Goal: Task Accomplishment & Management: Complete application form

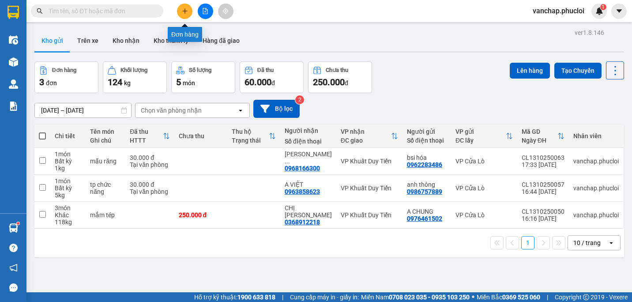
click at [180, 15] on button at bounding box center [184, 11] width 15 height 15
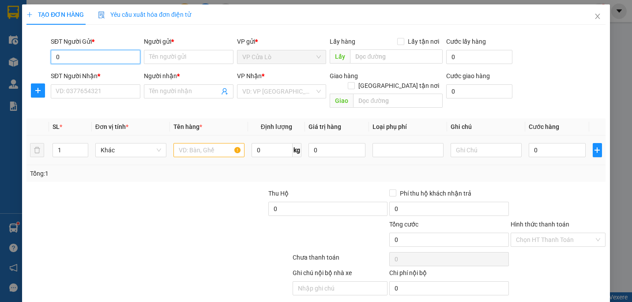
type input "0"
click at [205, 143] on input "text" at bounding box center [208, 150] width 71 height 14
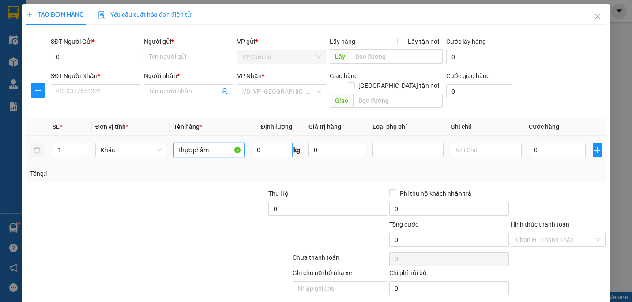
type input "thực phẩm"
click at [266, 143] on input "0" at bounding box center [271, 150] width 41 height 14
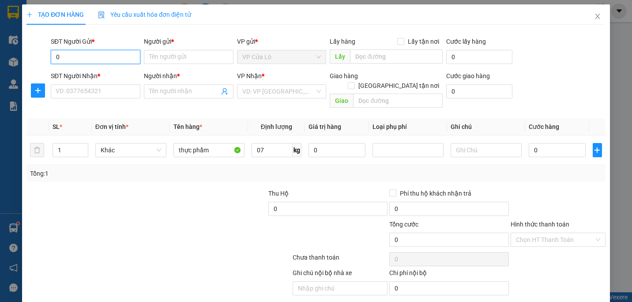
type input "7"
click at [127, 63] on input "0" at bounding box center [96, 57] width 90 height 14
click at [78, 88] on input "SĐT Người Nhận *" at bounding box center [96, 91] width 90 height 14
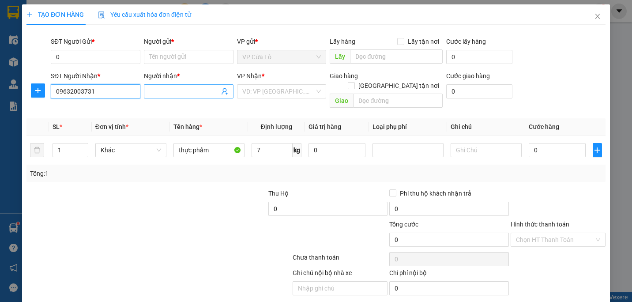
type input "09632003731"
click at [175, 92] on input "Người nhận *" at bounding box center [184, 91] width 70 height 10
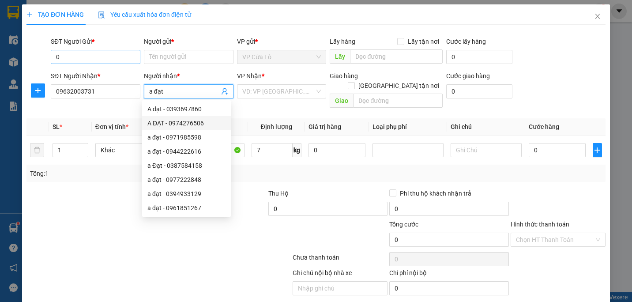
type input "a đạt"
click at [105, 53] on input "0" at bounding box center [96, 57] width 90 height 14
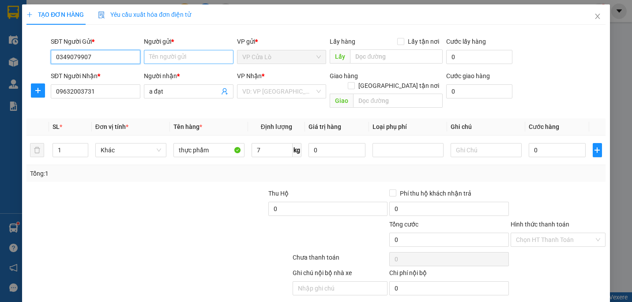
type input "0349079907"
click at [161, 62] on input "Người gửi *" at bounding box center [189, 57] width 90 height 14
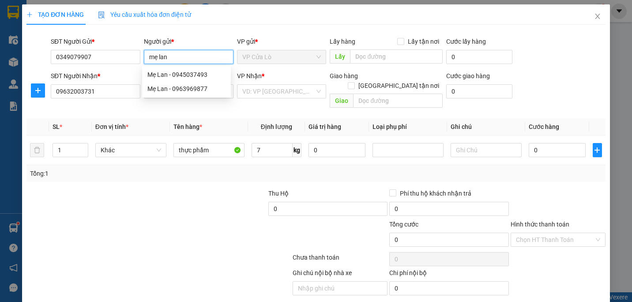
type input "mẹ lan"
click at [132, 199] on div at bounding box center [86, 203] width 121 height 31
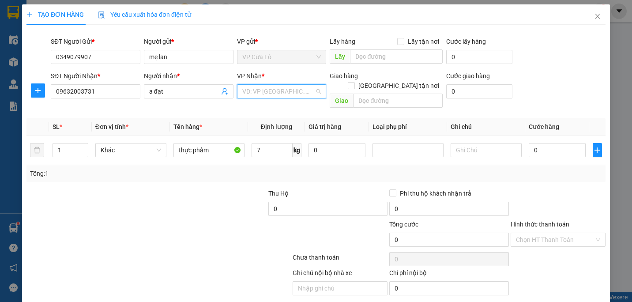
click at [285, 95] on input "search" at bounding box center [278, 91] width 73 height 13
click at [361, 96] on input "text" at bounding box center [398, 101] width 90 height 14
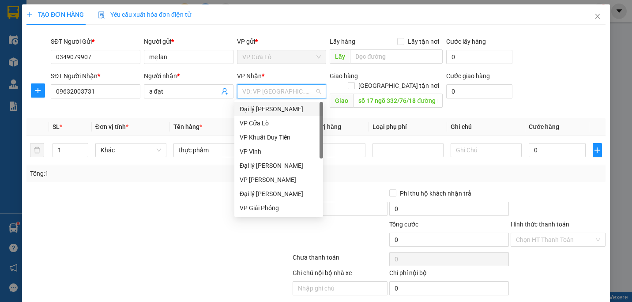
click at [285, 93] on input "search" at bounding box center [278, 91] width 73 height 13
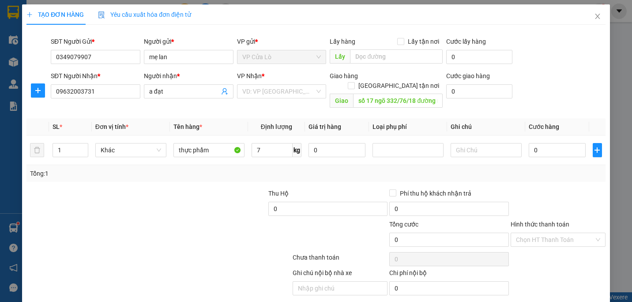
click at [188, 219] on div at bounding box center [110, 234] width 169 height 31
click at [413, 94] on input "số 17 ngõ 332/76/18 đường mỹ đình-[GEOGRAPHIC_DATA]-[GEOGRAPHIC_DATA]" at bounding box center [398, 101] width 90 height 14
click at [537, 63] on div "SĐT Người Gửi * 0349079907 Người gửi * mẹ lan VP gửi * VP Cửa Lò Lấy hàng Lấy t…" at bounding box center [328, 52] width 558 height 31
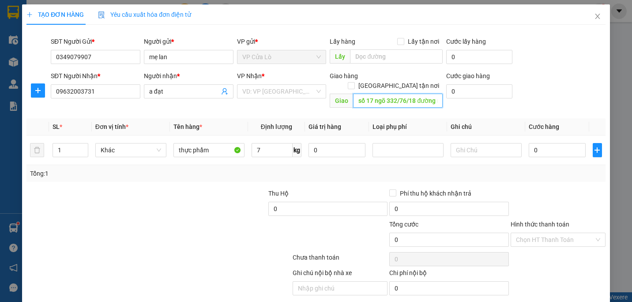
click at [387, 94] on input "số 17 ngõ 332/76/18 đường mỹ đình-[GEOGRAPHIC_DATA]-[GEOGRAPHIC_DATA]" at bounding box center [398, 101] width 90 height 14
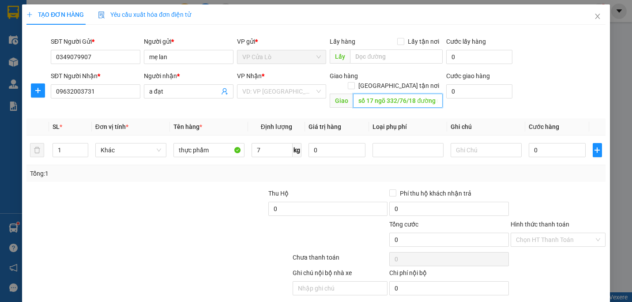
click at [387, 94] on input "số 17 ngõ 332/76/18 đường mỹ đình-[GEOGRAPHIC_DATA]-[GEOGRAPHIC_DATA]" at bounding box center [398, 101] width 90 height 14
click at [390, 94] on input "số 17 ngõ 332/76/18 đường mỹ đình-[GEOGRAPHIC_DATA]-[GEOGRAPHIC_DATA]" at bounding box center [398, 101] width 90 height 14
type input "số 17 ngõ 322/76/18 đường mỹ đình-[GEOGRAPHIC_DATA]-[GEOGRAPHIC_DATA]"
click at [474, 88] on input "0" at bounding box center [479, 91] width 66 height 14
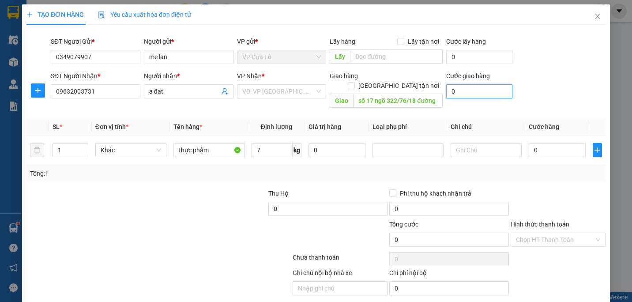
type input "5"
type input "50"
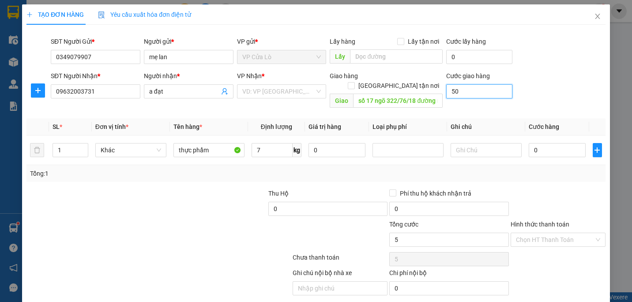
type input "50"
type input "500"
type input "5.000"
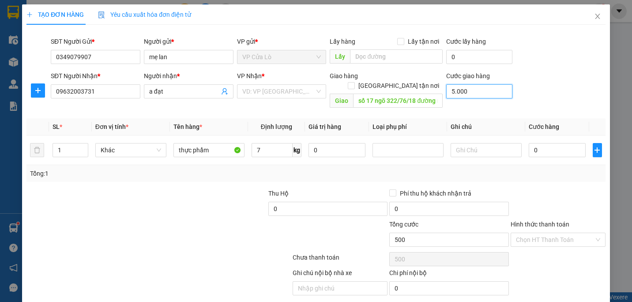
type input "5.000"
type input "50.000"
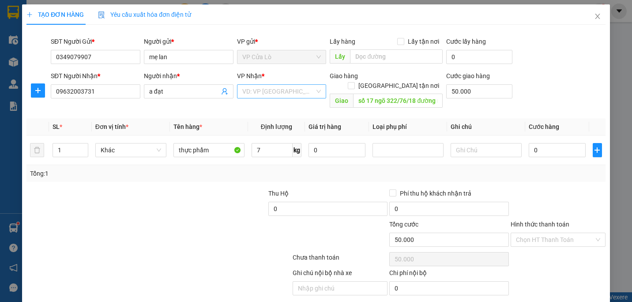
type input "50.000"
click at [273, 87] on input "search" at bounding box center [278, 91] width 73 height 13
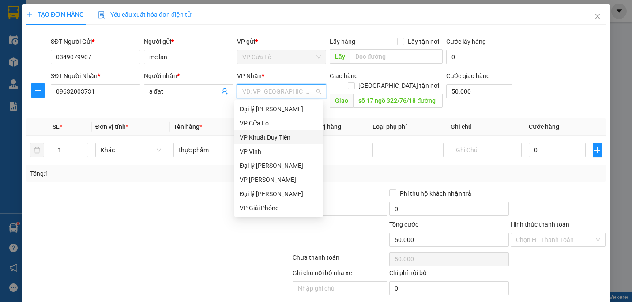
click at [270, 137] on div "VP Khuất Duy Tiến" at bounding box center [279, 137] width 78 height 10
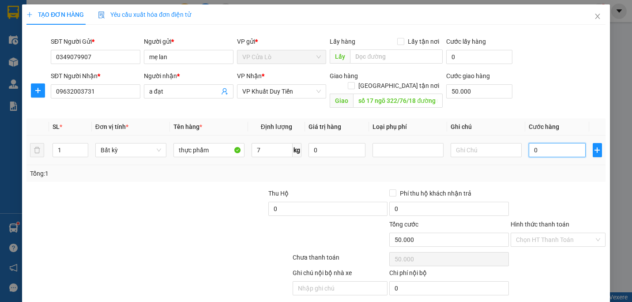
click at [537, 143] on input "0" at bounding box center [557, 150] width 57 height 14
type input "003"
type input "50.003"
type input "0.030"
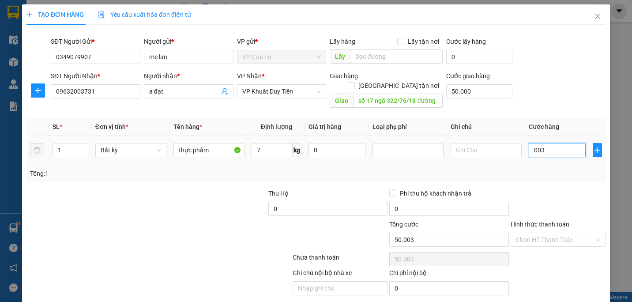
type input "50.030"
type input "00.300"
type input "50.300"
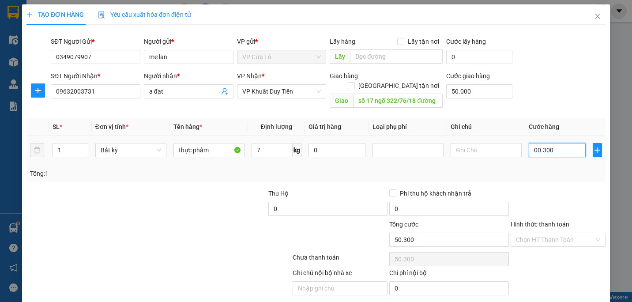
type input "0.003.000"
type input "53.000"
type input "3.000.000"
type input "3.050.000"
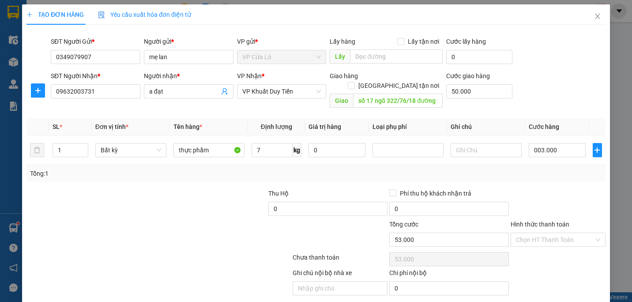
type input "3.050.000"
click at [560, 169] on div "Tổng: 1" at bounding box center [316, 174] width 572 height 10
click at [554, 143] on input "3.000.000" at bounding box center [557, 150] width 57 height 14
type input "0"
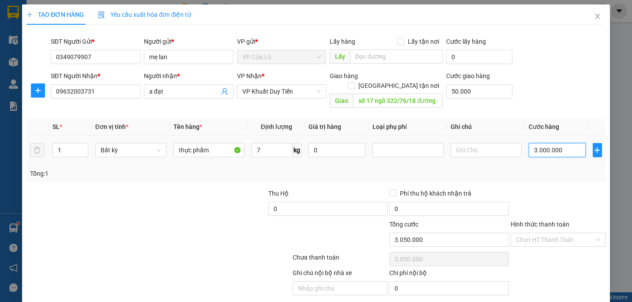
type input "50.000"
type input "003"
type input "50.003"
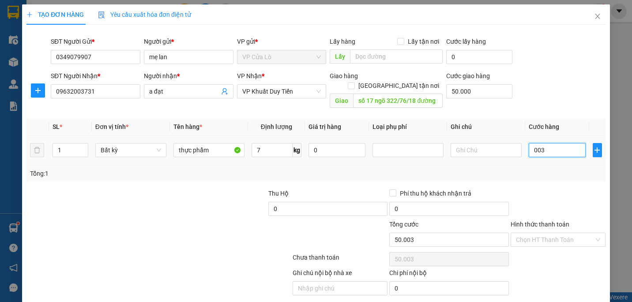
type input "0.030"
type input "50.030"
type input "30.000"
type input "80.000"
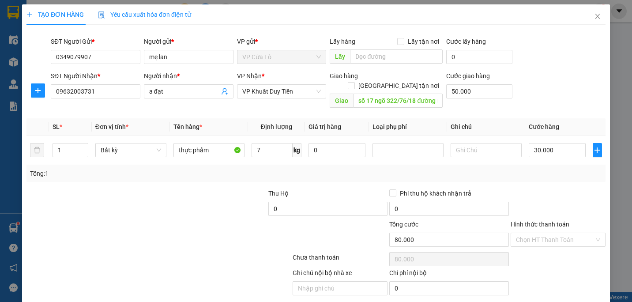
click at [564, 198] on div at bounding box center [558, 203] width 97 height 31
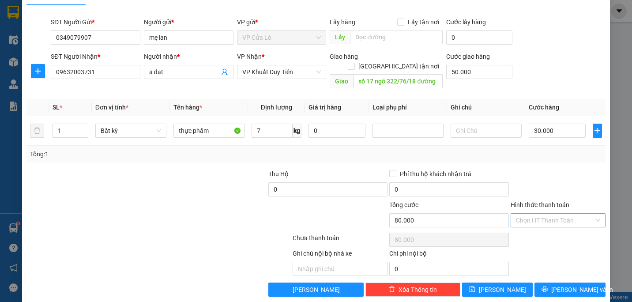
scroll to position [21, 0]
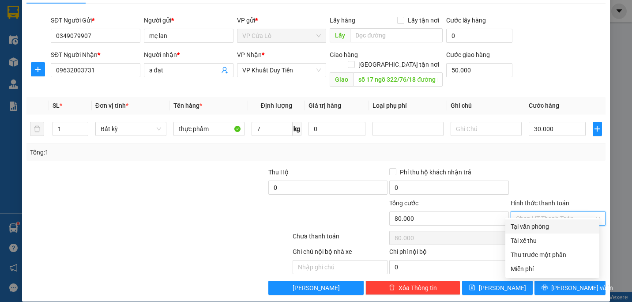
click at [570, 212] on input "Hình thức thanh toán" at bounding box center [555, 218] width 78 height 13
click at [565, 228] on div "Tại văn phòng" at bounding box center [551, 226] width 83 height 10
type input "0"
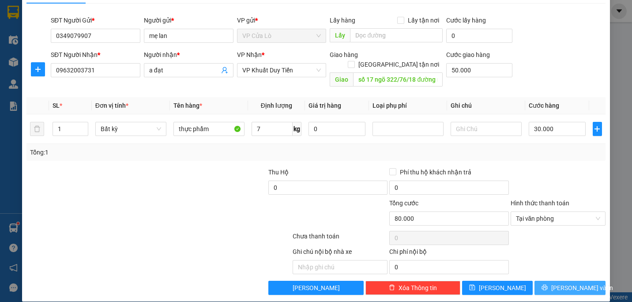
click at [575, 283] on button "[PERSON_NAME] và In" at bounding box center [569, 288] width 71 height 14
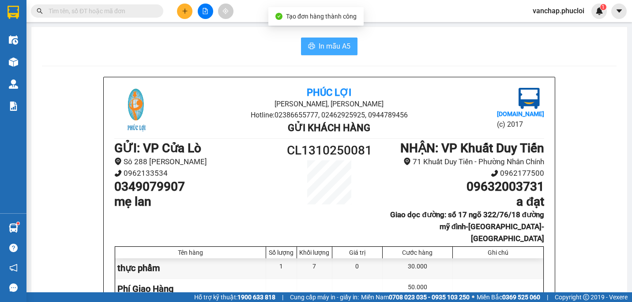
click at [312, 46] on button "In mẫu A5" at bounding box center [329, 47] width 56 height 18
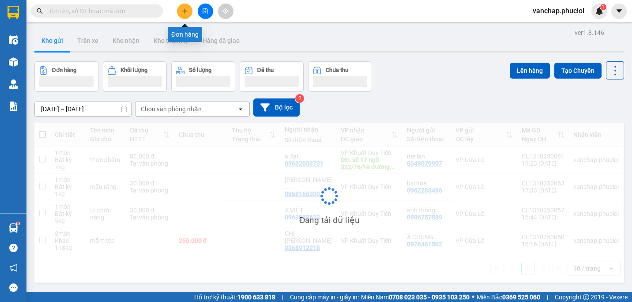
click at [183, 12] on icon "plus" at bounding box center [185, 11] width 6 height 6
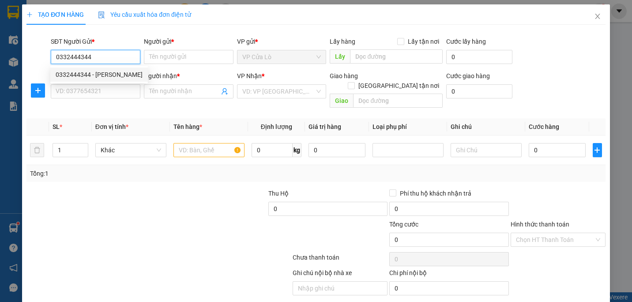
type input "0332444344"
click at [128, 82] on div "0332444344 0332444344 - [GEOGRAPHIC_DATA]" at bounding box center [99, 75] width 98 height 18
click at [125, 60] on input "0332444344" at bounding box center [96, 57] width 90 height 14
click at [131, 76] on div "0332444344 - [PERSON_NAME]" at bounding box center [99, 75] width 87 height 10
type input "[PERSON_NAME]"
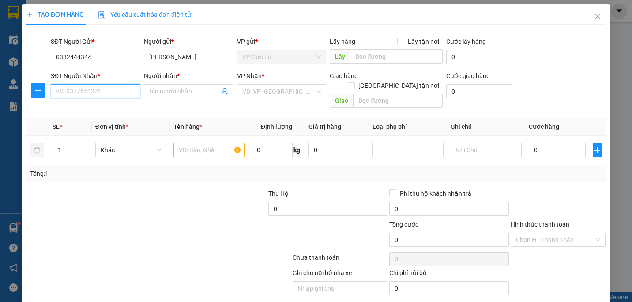
click at [126, 92] on input "SĐT Người Nhận *" at bounding box center [96, 91] width 90 height 14
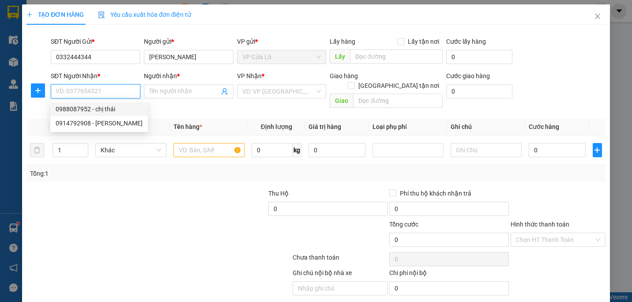
click at [109, 112] on div "0988087952 - chị thái" at bounding box center [99, 109] width 87 height 10
type input "0988087952"
type input "chị thái"
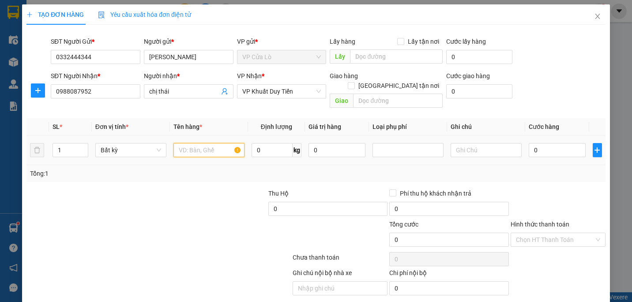
click at [199, 143] on input "text" at bounding box center [208, 150] width 71 height 14
type input "hải sản"
click at [263, 143] on input "0" at bounding box center [271, 150] width 41 height 14
type input "0"
type input "17"
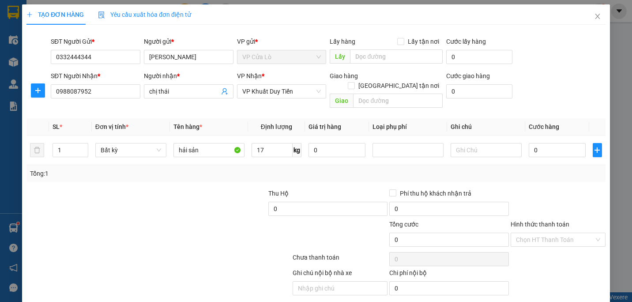
click at [249, 169] on div "Tổng: 1" at bounding box center [316, 174] width 572 height 10
type input "50.000"
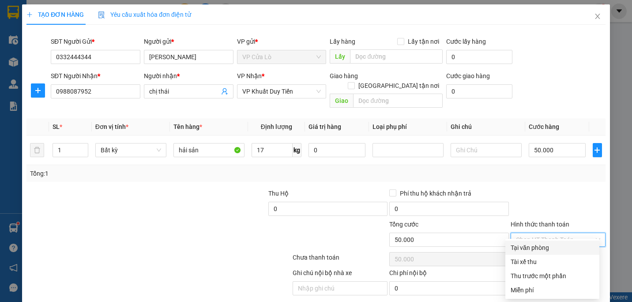
click at [553, 233] on input "Hình thức thanh toán" at bounding box center [555, 239] width 78 height 13
click at [548, 251] on div "Tại văn phòng" at bounding box center [551, 248] width 83 height 10
type input "0"
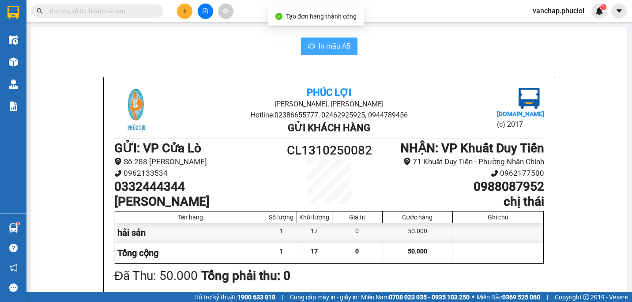
click at [311, 45] on icon "printer" at bounding box center [311, 46] width 7 height 6
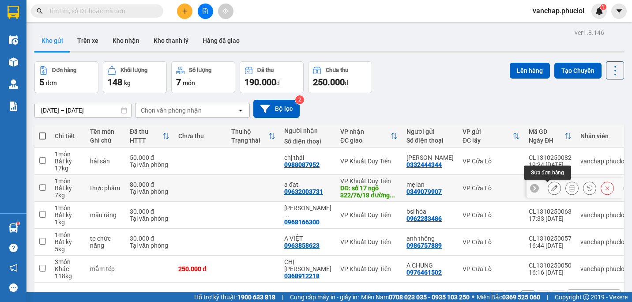
click at [551, 191] on icon at bounding box center [554, 188] width 6 height 6
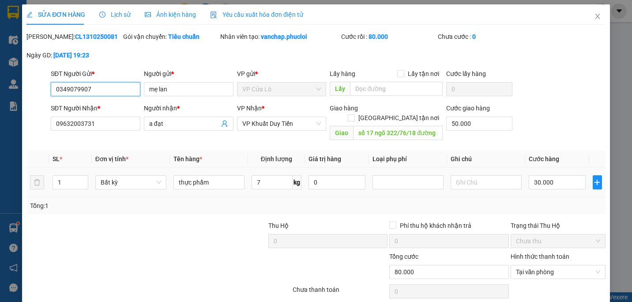
type input "0349079907"
type input "mẹ lan"
type input "09632003731"
type input "a đạt"
type input "số 17 ngõ 322/76/18 đường mỹ đình-[GEOGRAPHIC_DATA]-[GEOGRAPHIC_DATA]"
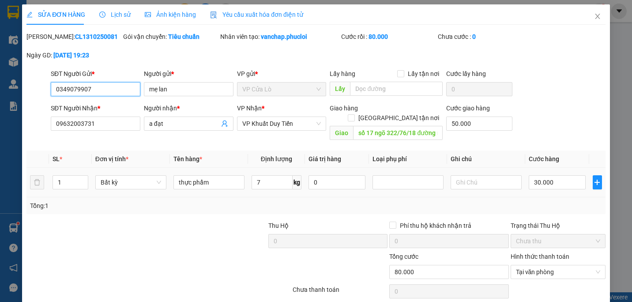
type input "50.000"
type input "0"
type input "80.000"
click at [400, 113] on span "[GEOGRAPHIC_DATA] tận nơi" at bounding box center [399, 118] width 88 height 10
click at [354, 114] on input "[GEOGRAPHIC_DATA] tận nơi" at bounding box center [351, 117] width 6 height 6
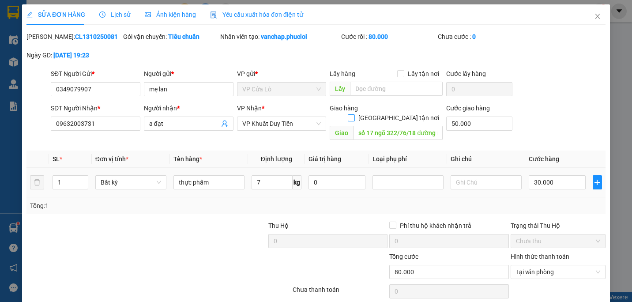
checkbox input "true"
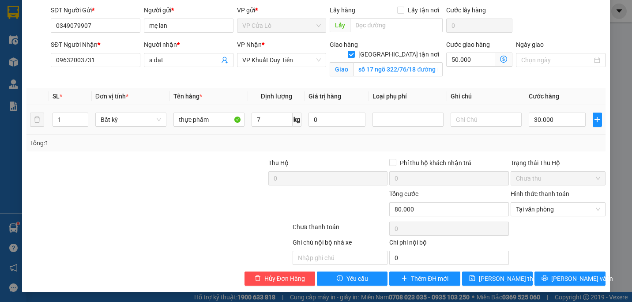
scroll to position [64, 0]
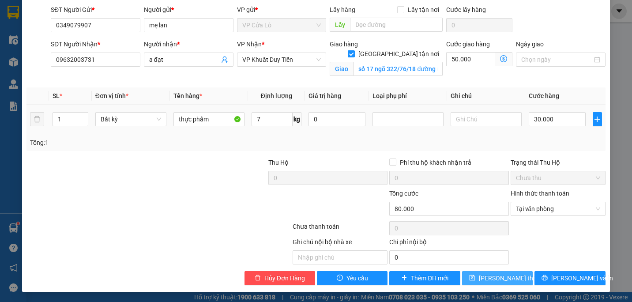
click at [496, 277] on span "[PERSON_NAME] thay đổi" at bounding box center [514, 278] width 71 height 10
